Goal: Find specific page/section: Find specific page/section

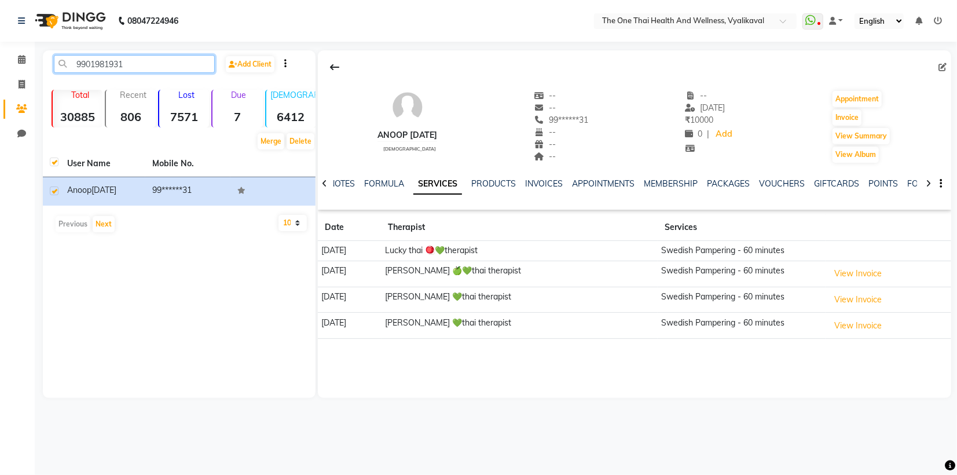
click at [129, 62] on input "9901981931" at bounding box center [134, 64] width 161 height 18
type input "9"
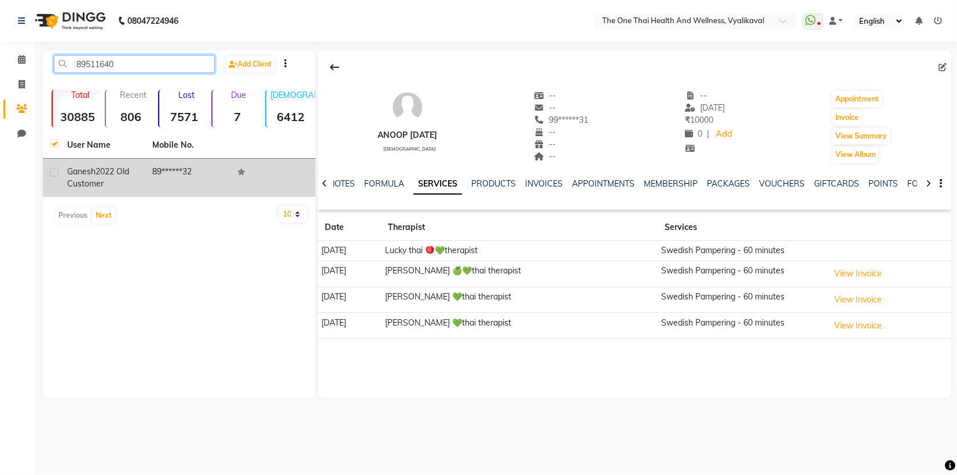
type input "89511640"
click at [54, 174] on label at bounding box center [54, 172] width 9 height 9
click at [54, 174] on input "checkbox" at bounding box center [54, 173] width 8 height 8
checkbox input "true"
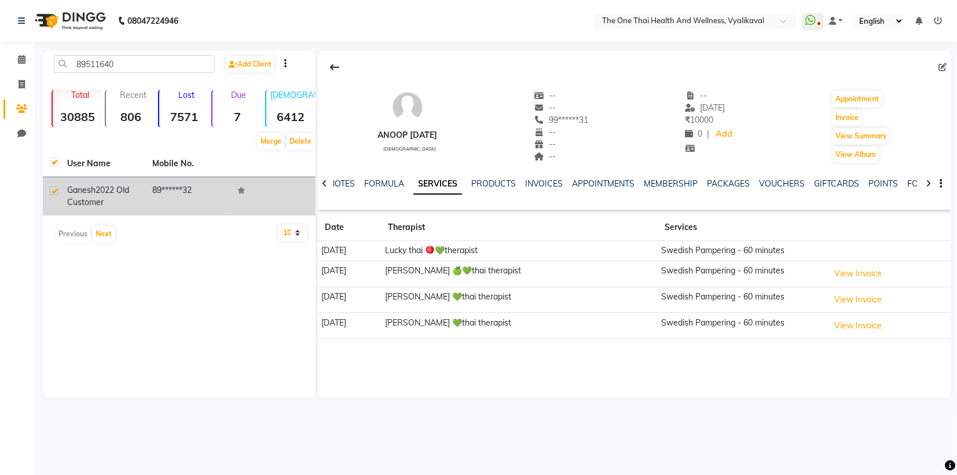
click at [88, 187] on span "ganesh" at bounding box center [81, 190] width 28 height 10
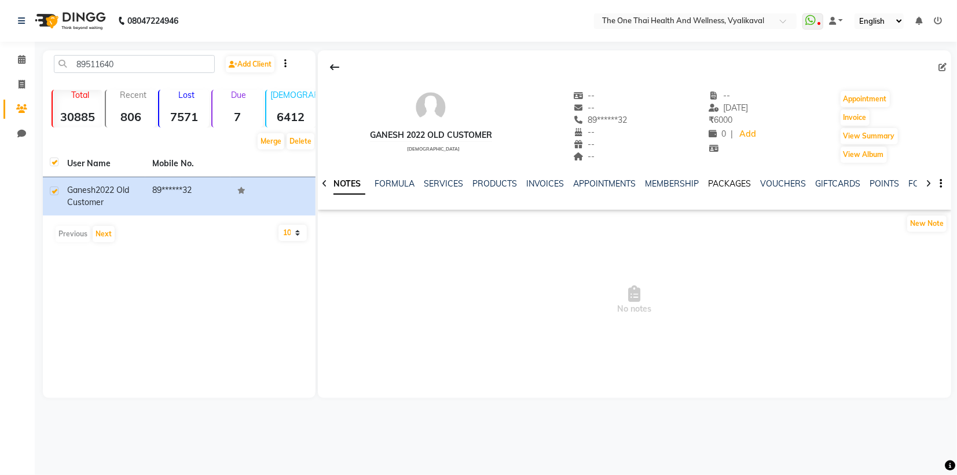
click at [723, 185] on link "PACKAGES" at bounding box center [729, 183] width 43 height 10
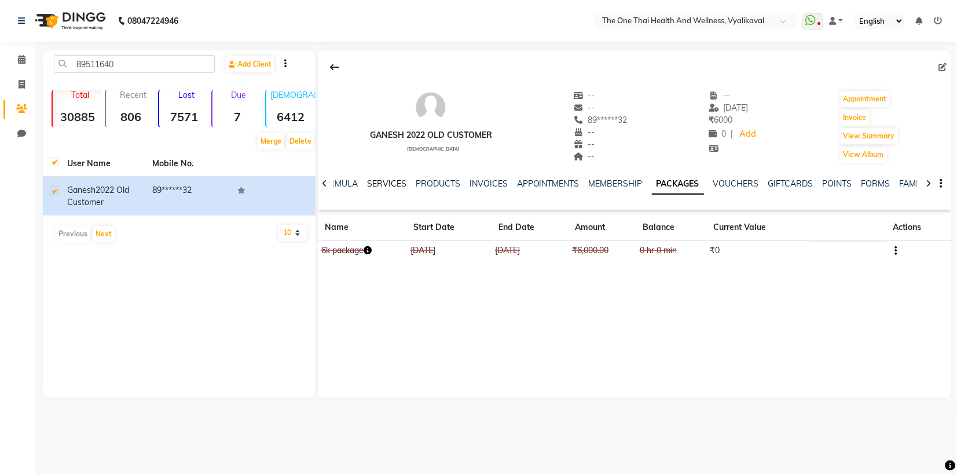
click at [382, 185] on link "SERVICES" at bounding box center [386, 183] width 39 height 10
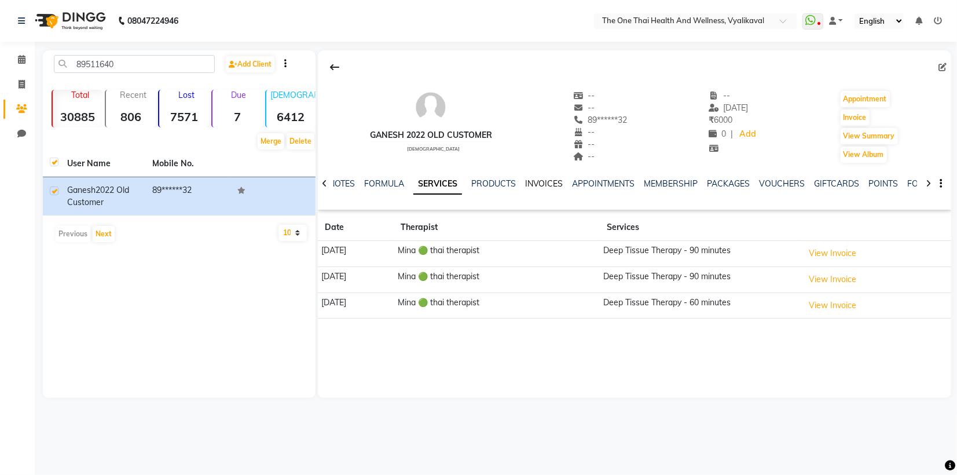
click at [544, 185] on link "INVOICES" at bounding box center [544, 183] width 38 height 10
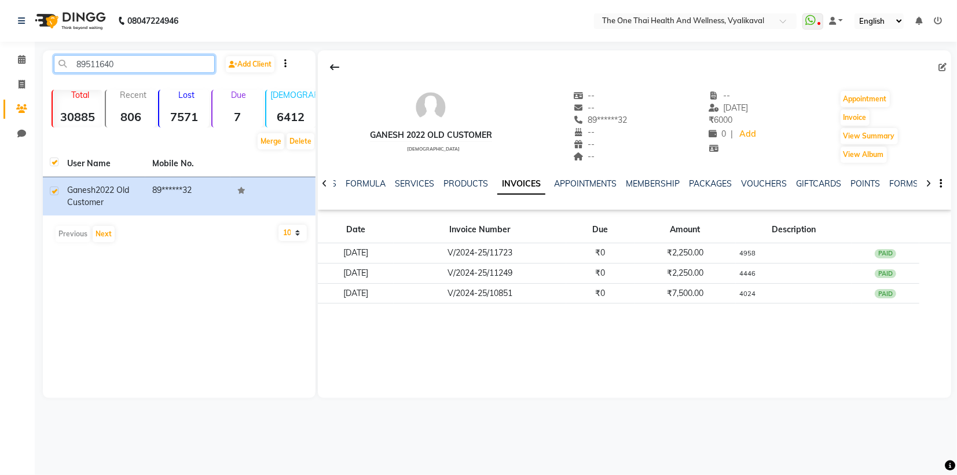
click at [118, 64] on input "89511640" at bounding box center [134, 64] width 161 height 18
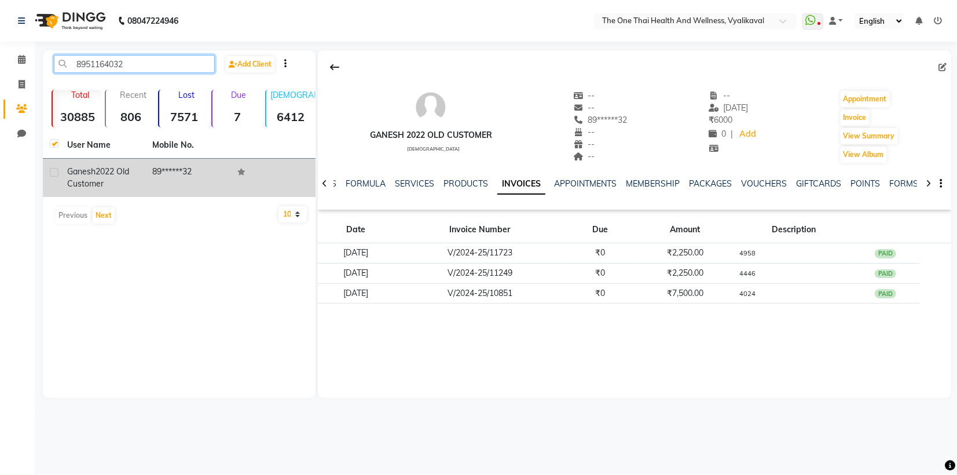
type input "8951164032"
click at [108, 179] on div "ganesh 2022 old customer" at bounding box center [102, 177] width 71 height 24
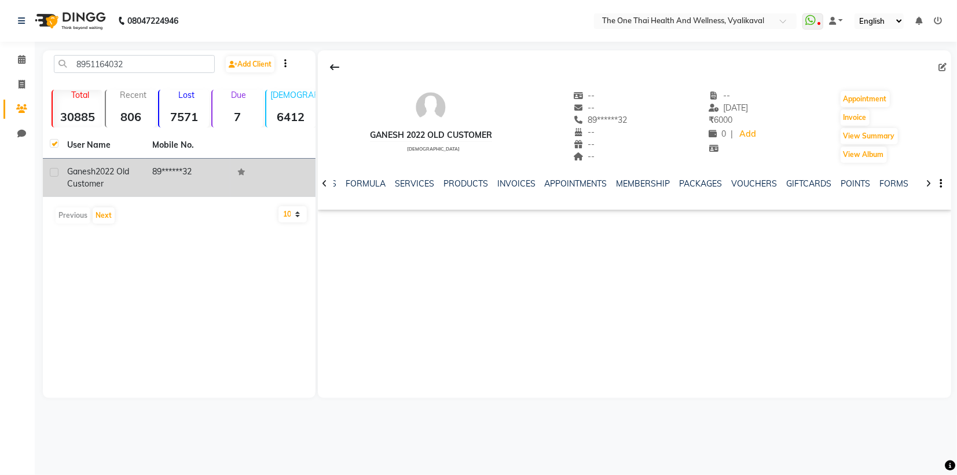
click at [50, 171] on label at bounding box center [54, 172] width 9 height 9
click at [50, 171] on input "checkbox" at bounding box center [54, 173] width 8 height 8
checkbox input "true"
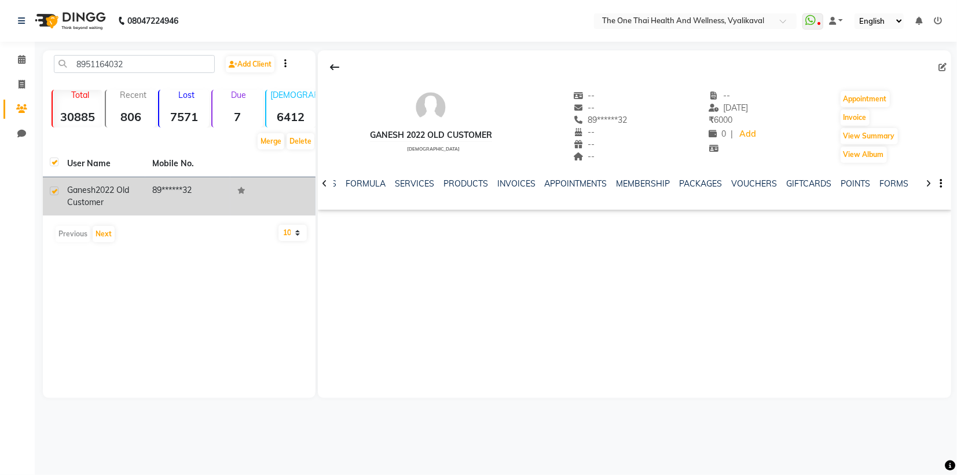
click at [106, 195] on div "ganesh 2022 old customer" at bounding box center [102, 196] width 71 height 24
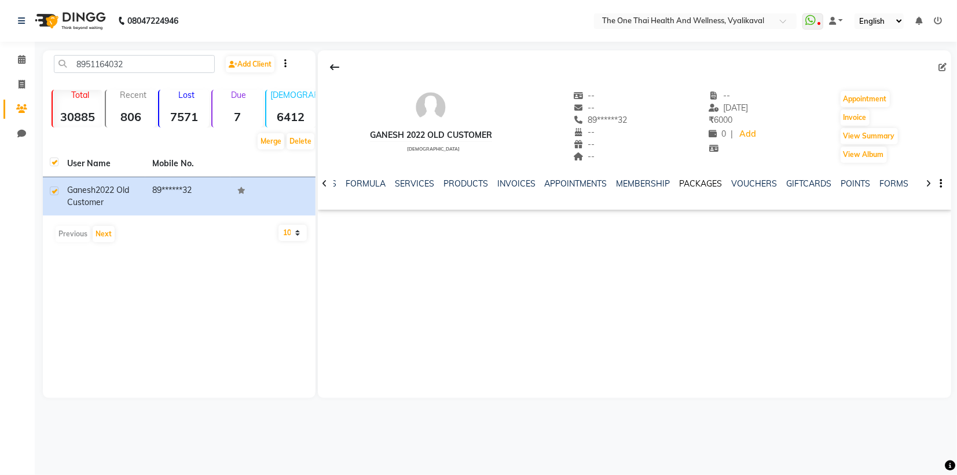
click at [690, 185] on link "PACKAGES" at bounding box center [700, 183] width 43 height 10
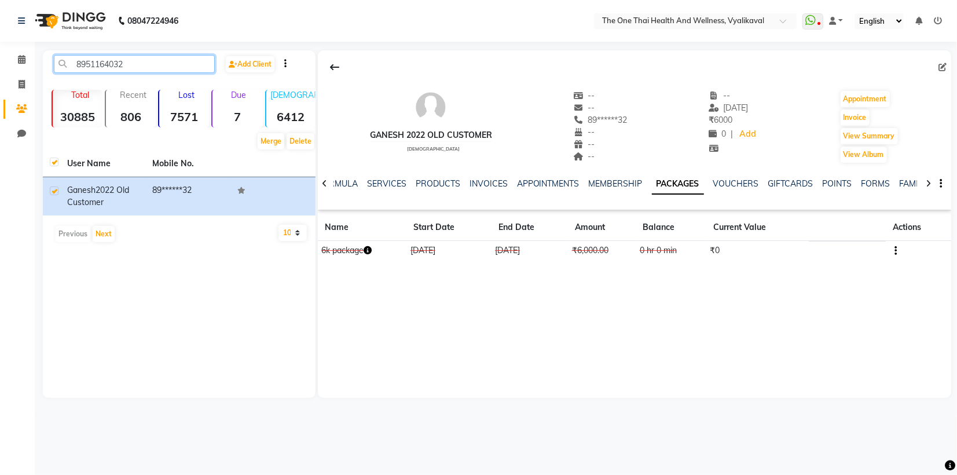
click at [131, 65] on input "8951164032" at bounding box center [134, 64] width 161 height 18
type input "8"
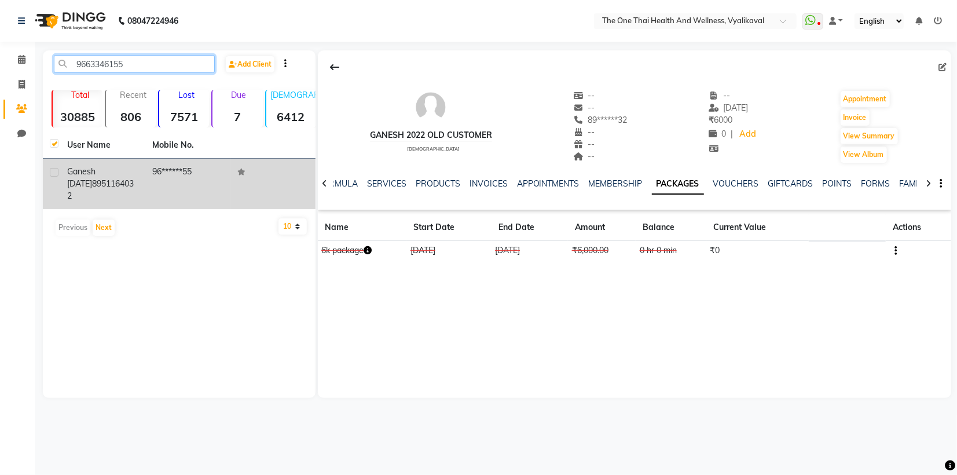
type input "9663346155"
click at [54, 167] on td at bounding box center [51, 184] width 17 height 50
click at [56, 174] on label at bounding box center [54, 172] width 9 height 9
click at [56, 174] on input "checkbox" at bounding box center [54, 173] width 8 height 8
checkbox input "true"
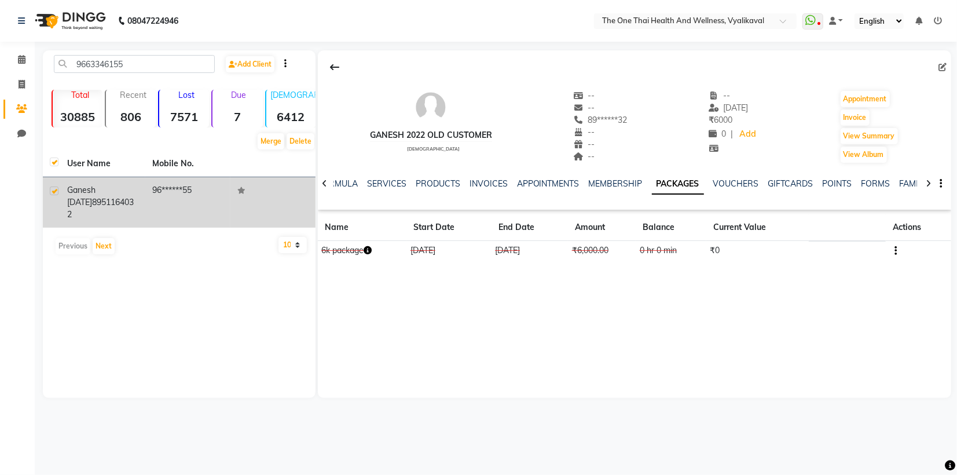
click at [94, 194] on span "ganesh [DATE]" at bounding box center [81, 196] width 28 height 23
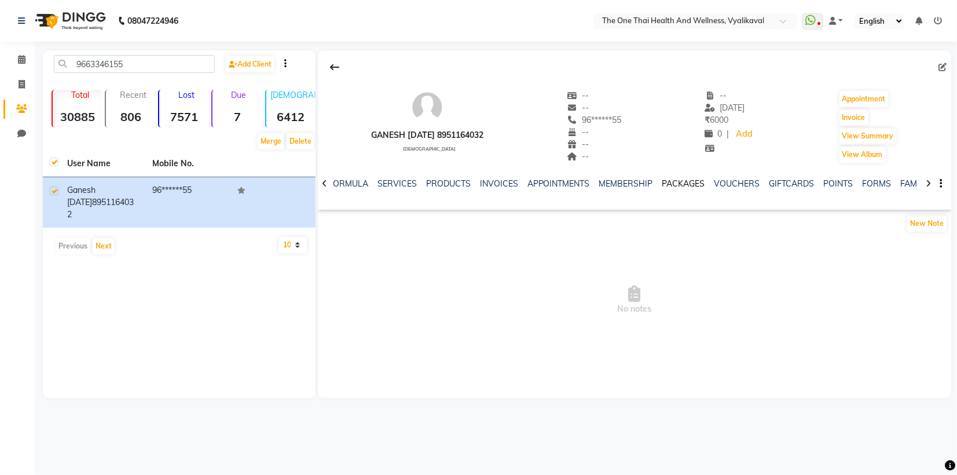
click at [671, 186] on link "PACKAGES" at bounding box center [683, 183] width 43 height 10
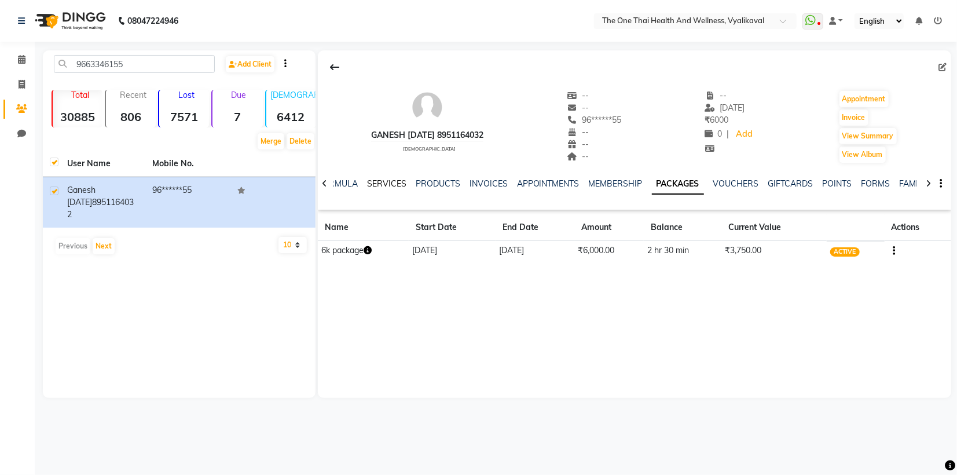
click at [384, 185] on link "SERVICES" at bounding box center [386, 183] width 39 height 10
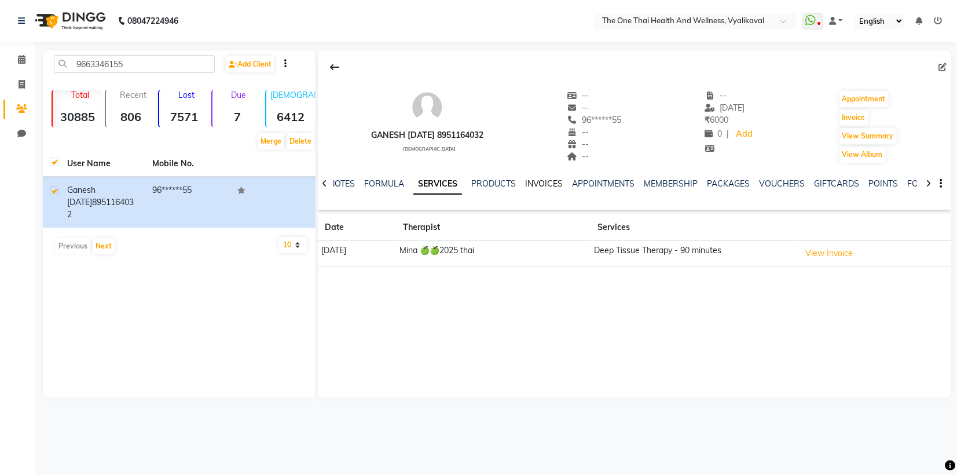
click at [529, 186] on link "INVOICES" at bounding box center [544, 183] width 38 height 10
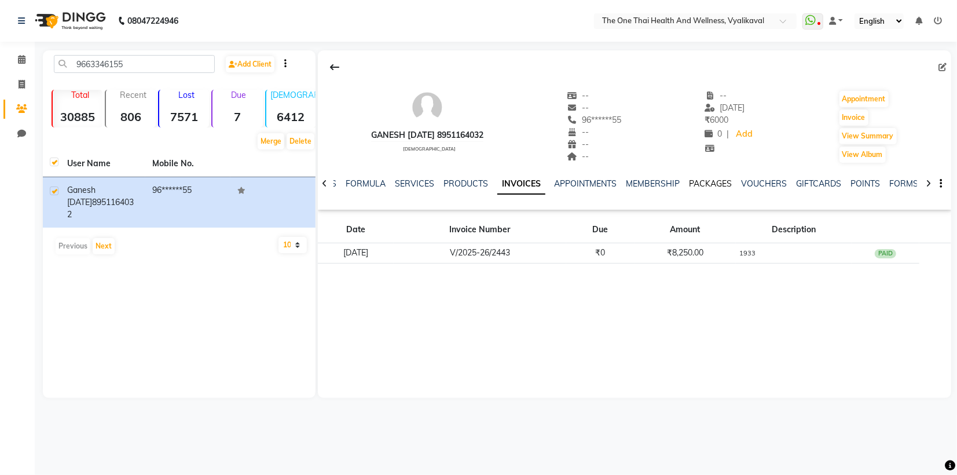
click at [698, 187] on link "PACKAGES" at bounding box center [710, 183] width 43 height 10
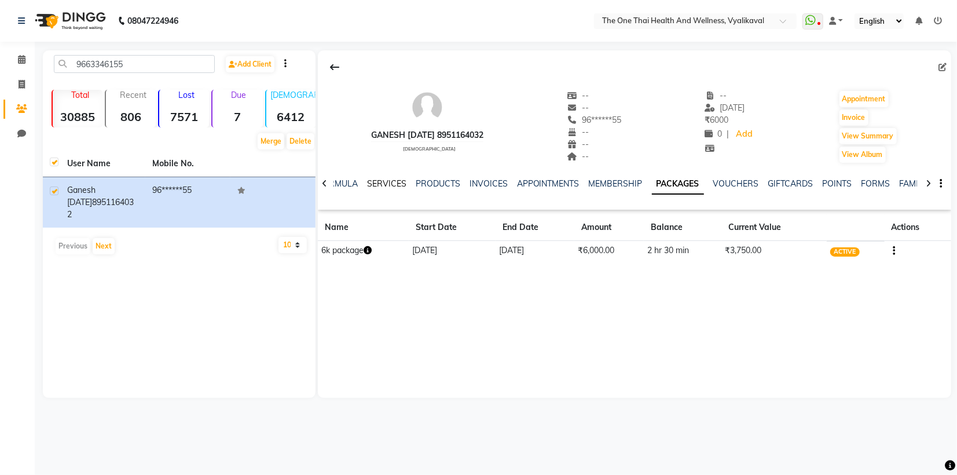
click at [382, 182] on link "SERVICES" at bounding box center [386, 183] width 39 height 10
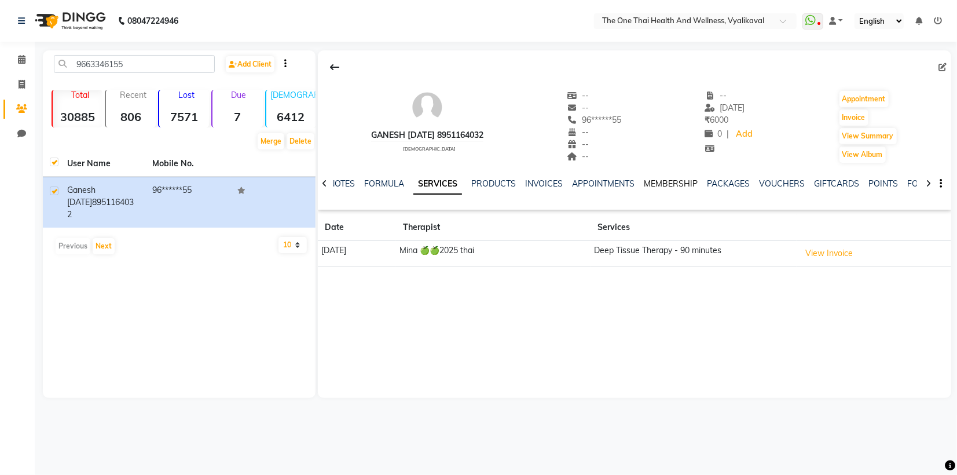
click at [679, 179] on link "MEMBERSHIP" at bounding box center [671, 183] width 54 height 10
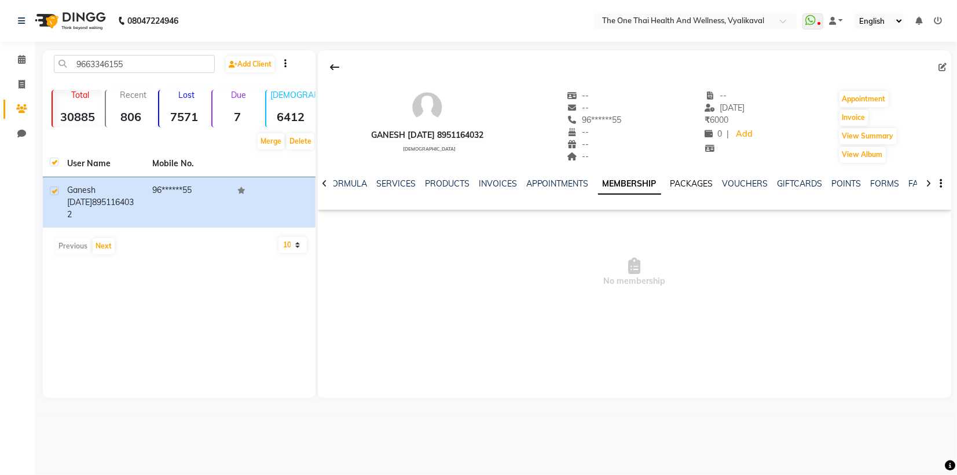
click at [684, 184] on link "PACKAGES" at bounding box center [691, 183] width 43 height 10
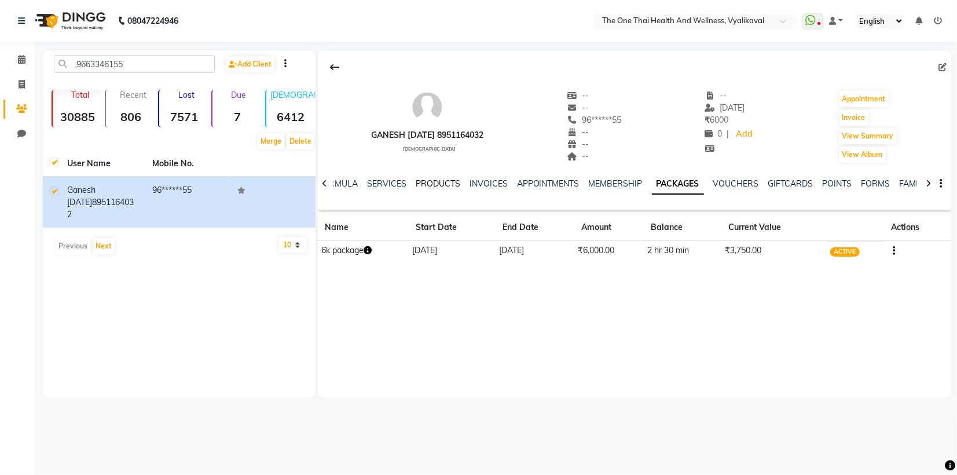
click at [429, 186] on link "PRODUCTS" at bounding box center [437, 183] width 45 height 10
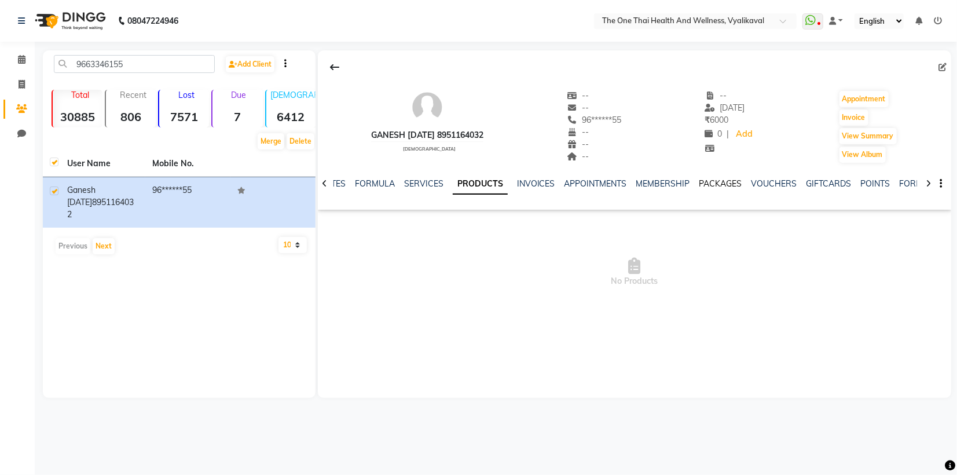
click at [718, 185] on link "PACKAGES" at bounding box center [720, 183] width 43 height 10
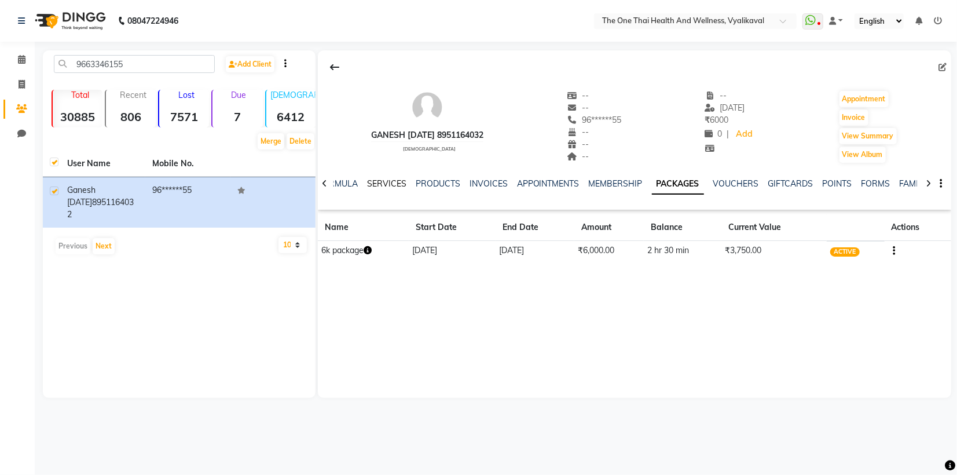
click at [386, 187] on link "SERVICES" at bounding box center [386, 183] width 39 height 10
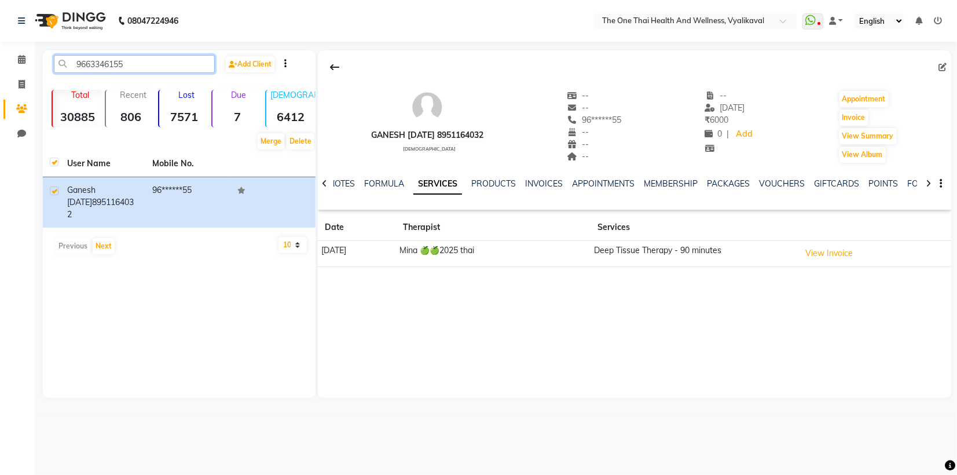
click at [139, 60] on input "9663346155" at bounding box center [134, 64] width 161 height 18
click at [146, 62] on input "9663346155" at bounding box center [134, 64] width 161 height 18
click at [136, 68] on input "9663346155" at bounding box center [134, 64] width 161 height 18
click at [133, 59] on input "9663346155" at bounding box center [134, 64] width 161 height 18
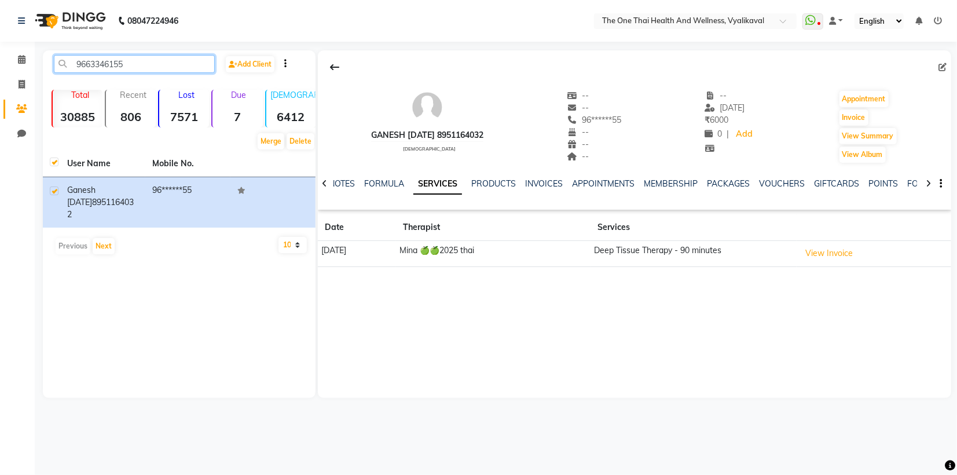
click at [133, 59] on input "9663346155" at bounding box center [134, 64] width 161 height 18
click at [153, 60] on input "9663346155" at bounding box center [134, 64] width 161 height 18
click at [718, 184] on link "PACKAGES" at bounding box center [728, 183] width 43 height 10
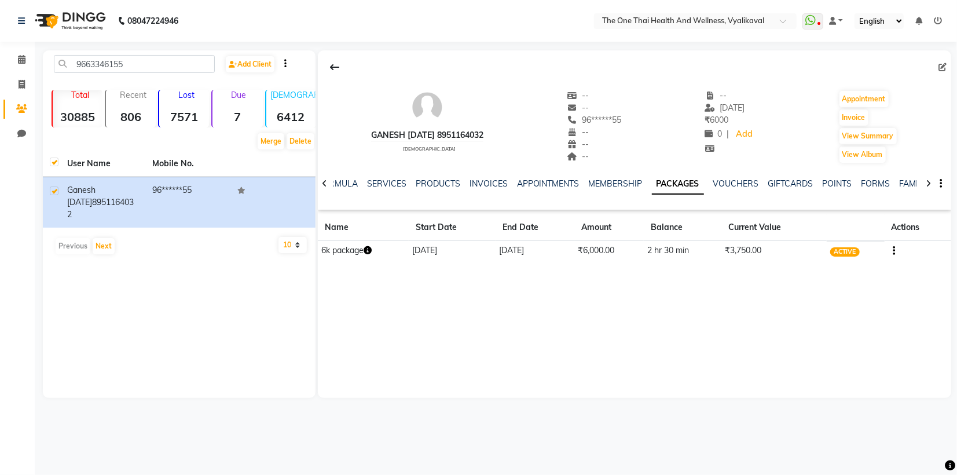
click at [262, 250] on div "9663346155 Add Client Total 30885 Recent 806 Lost 7571 Due 7 [DEMOGRAPHIC_DATA]…" at bounding box center [179, 223] width 273 height 347
click at [25, 81] on span at bounding box center [22, 84] width 20 height 13
select select "5972"
select select "service"
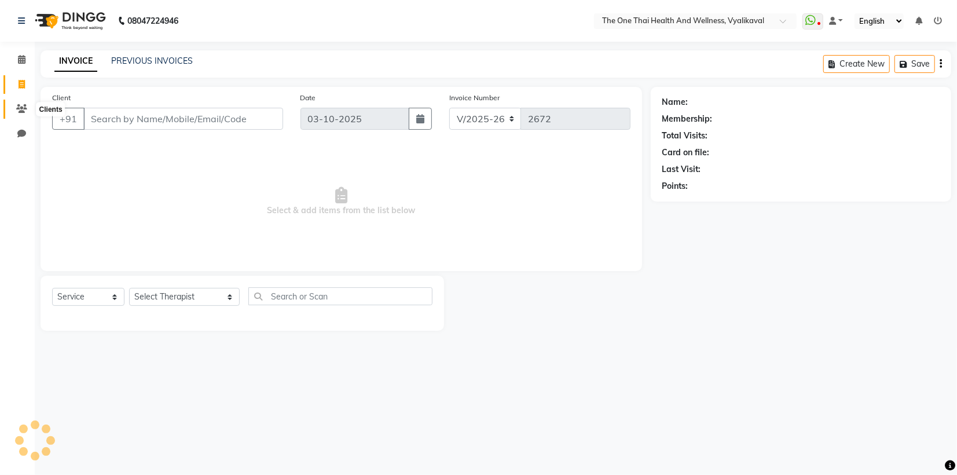
click at [20, 105] on icon at bounding box center [21, 108] width 11 height 9
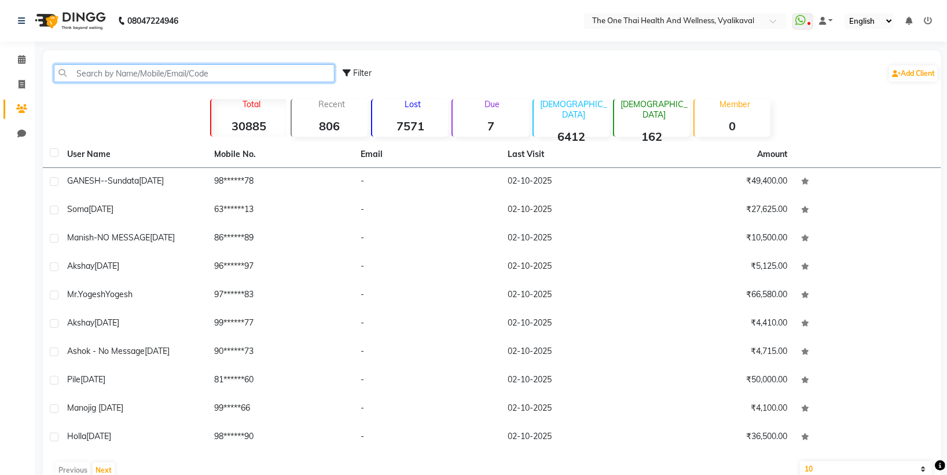
click at [100, 72] on input "text" at bounding box center [194, 73] width 281 height 18
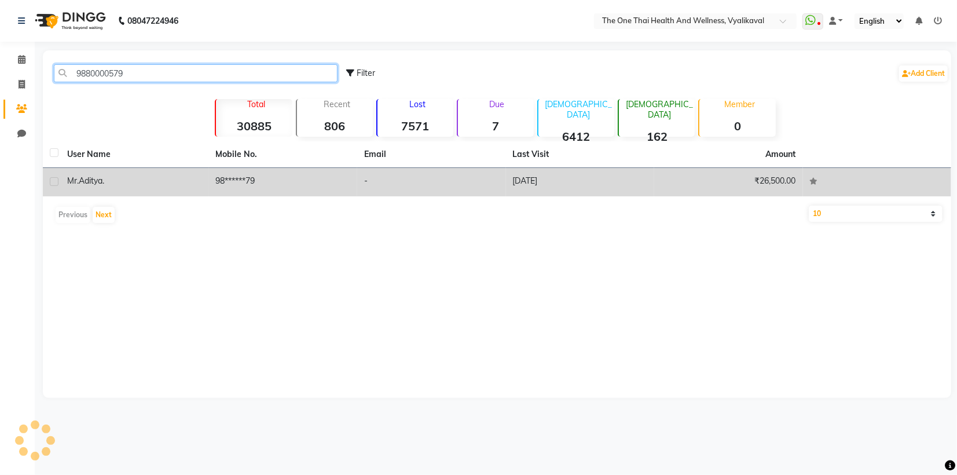
type input "9880000579"
click at [50, 179] on label at bounding box center [54, 181] width 9 height 9
click at [50, 179] on input "checkbox" at bounding box center [54, 182] width 8 height 8
checkbox input "true"
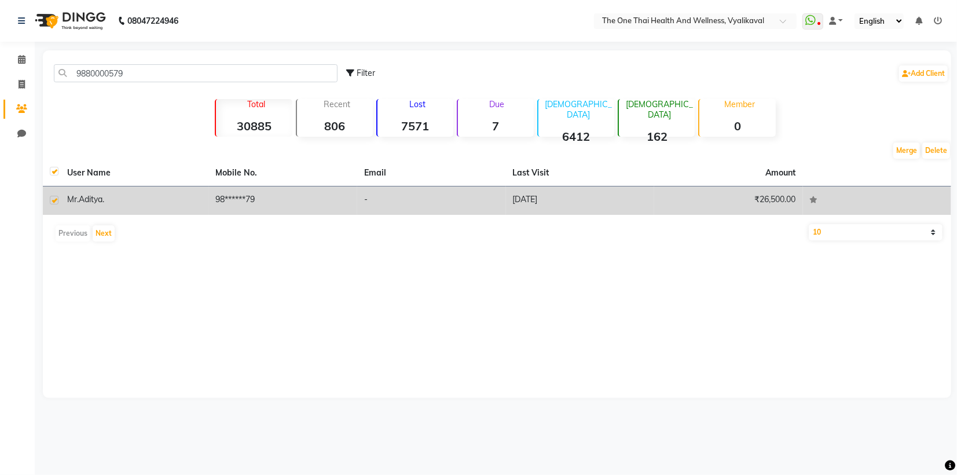
click at [128, 192] on td "Mr.Aditya ." at bounding box center [134, 200] width 149 height 28
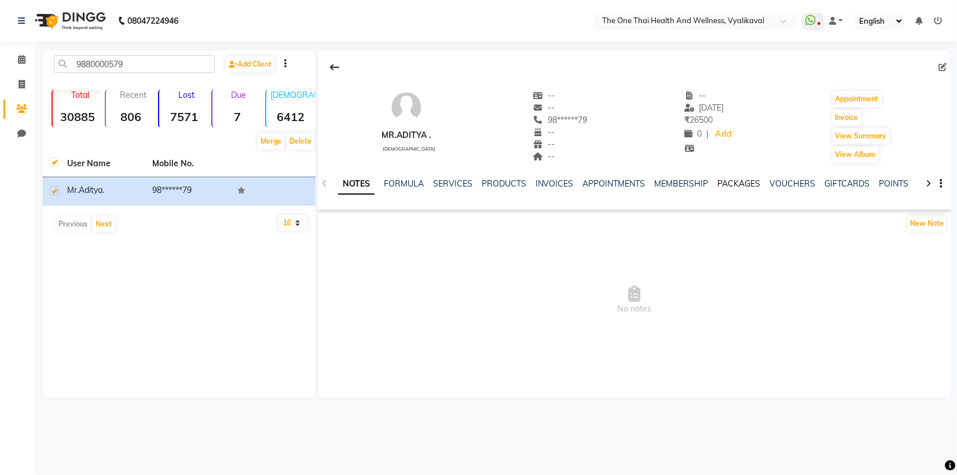
click at [725, 178] on link "PACKAGES" at bounding box center [739, 183] width 43 height 10
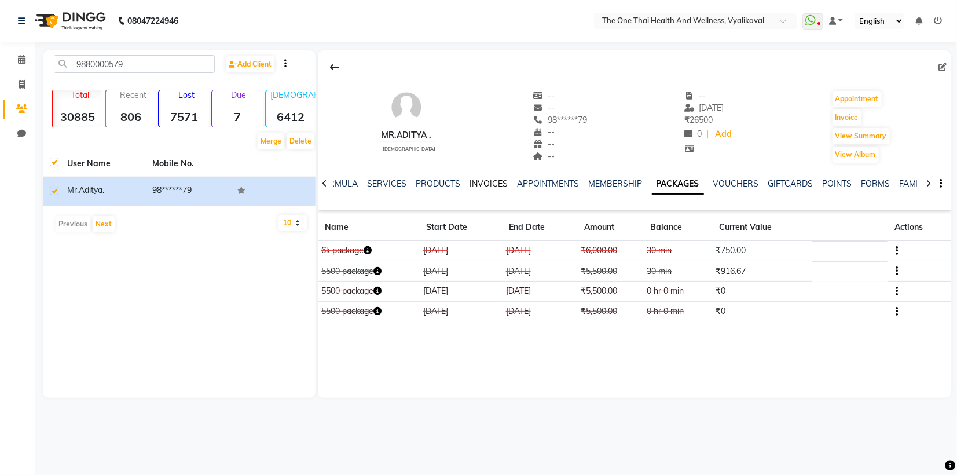
click at [481, 183] on link "INVOICES" at bounding box center [488, 183] width 38 height 10
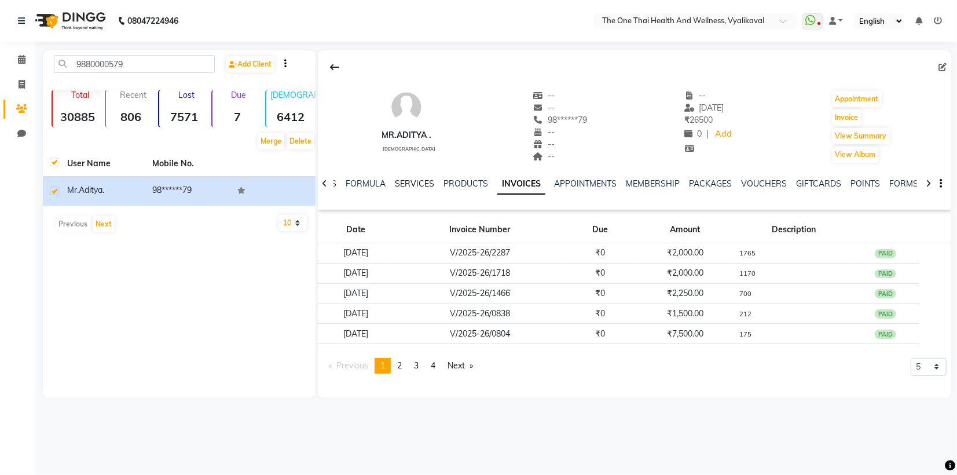
click at [402, 182] on link "SERVICES" at bounding box center [414, 183] width 39 height 10
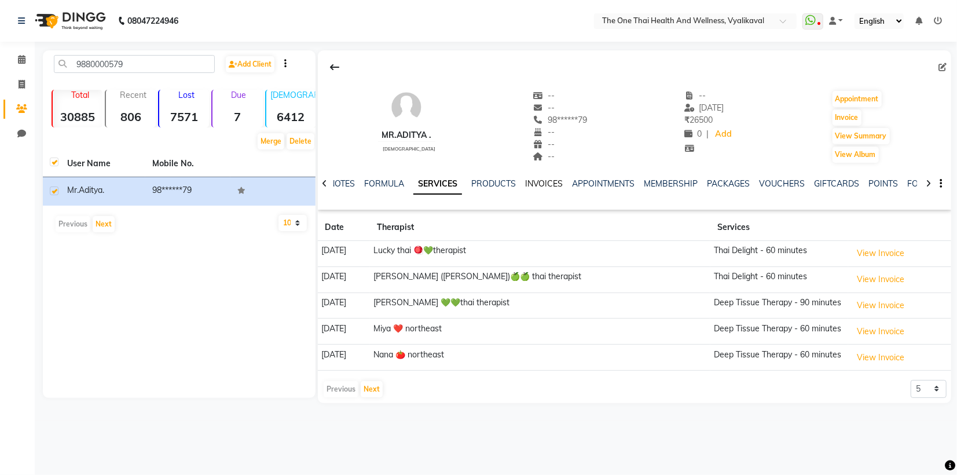
click at [541, 184] on link "INVOICES" at bounding box center [544, 183] width 38 height 10
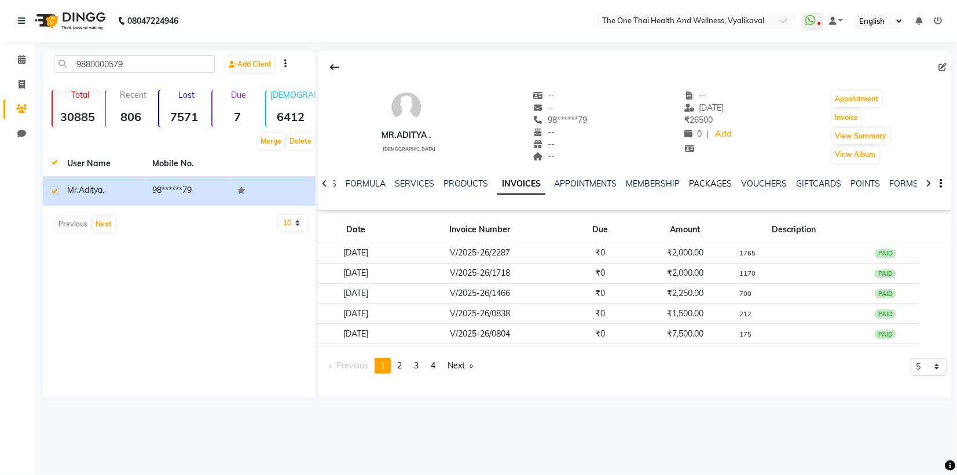
click at [704, 183] on link "PACKAGES" at bounding box center [710, 183] width 43 height 10
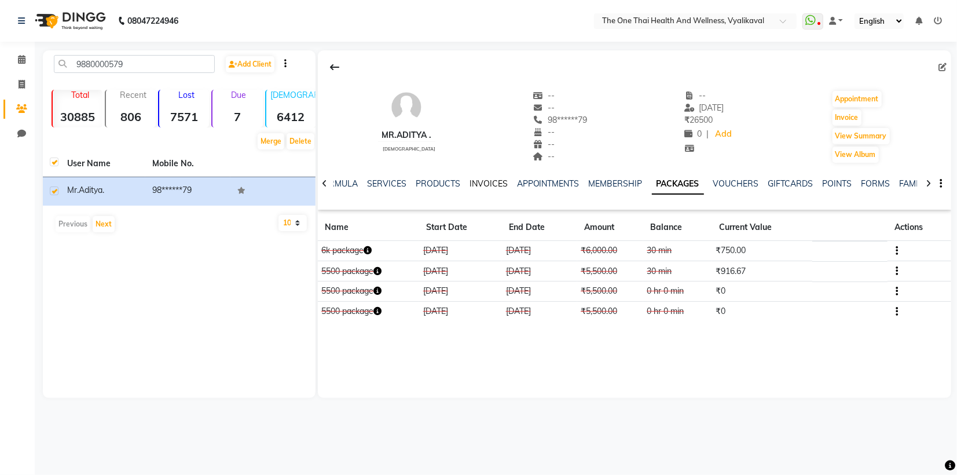
click at [486, 181] on link "INVOICES" at bounding box center [488, 183] width 38 height 10
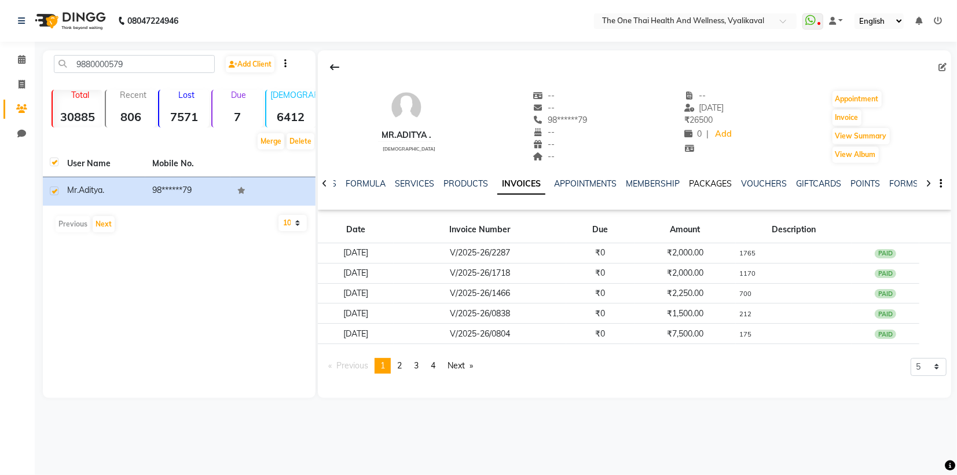
click at [708, 178] on link "PACKAGES" at bounding box center [710, 183] width 43 height 10
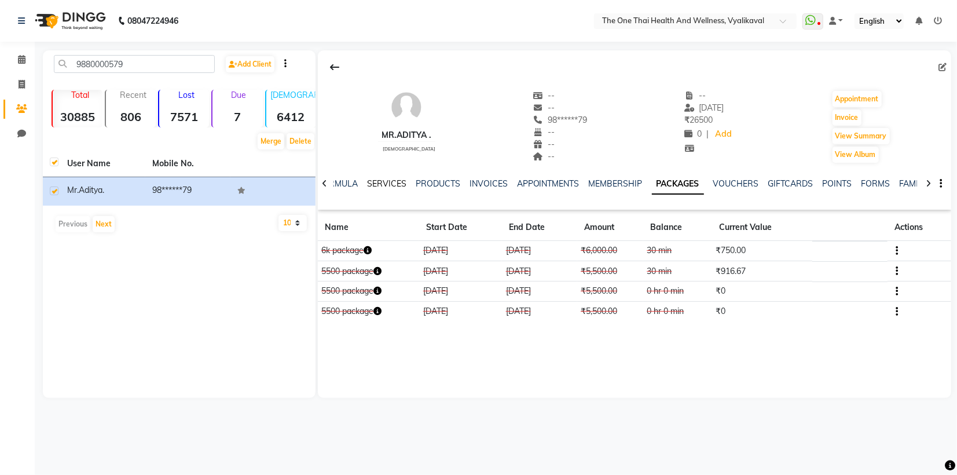
click at [374, 186] on link "SERVICES" at bounding box center [386, 183] width 39 height 10
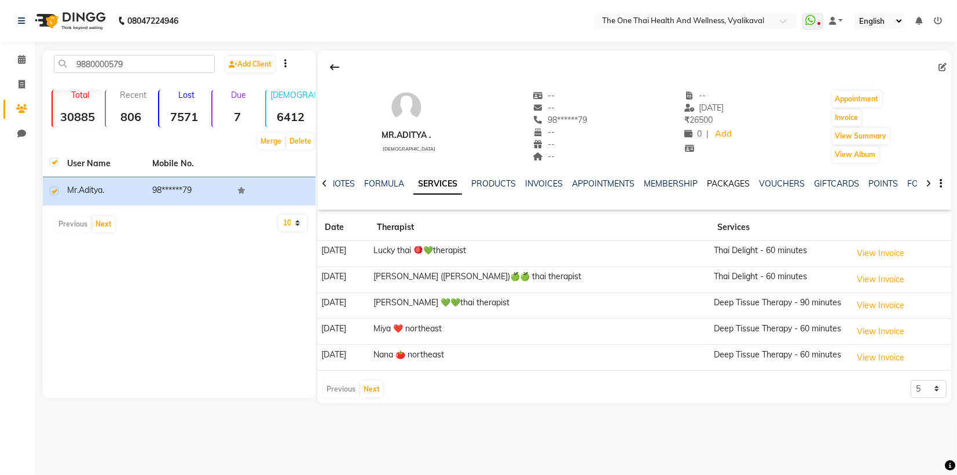
click at [715, 186] on link "PACKAGES" at bounding box center [728, 183] width 43 height 10
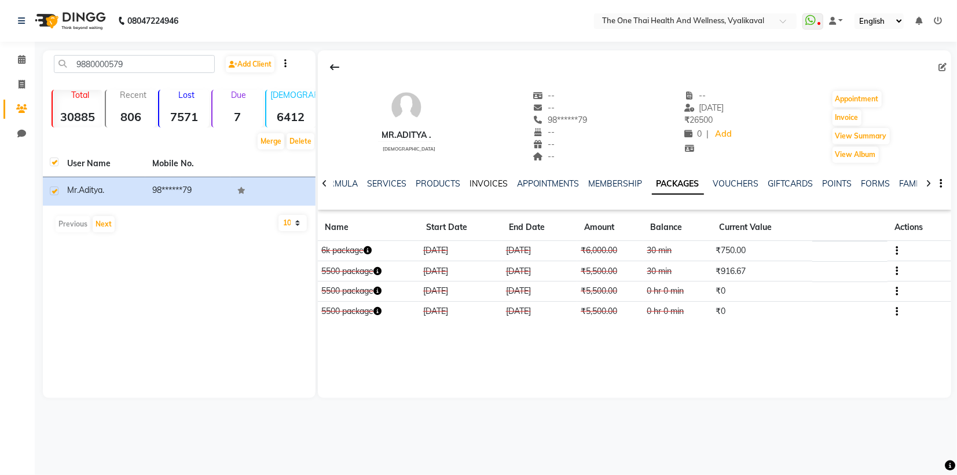
click at [493, 185] on link "INVOICES" at bounding box center [488, 183] width 38 height 10
